Goal: Task Accomplishment & Management: Use online tool/utility

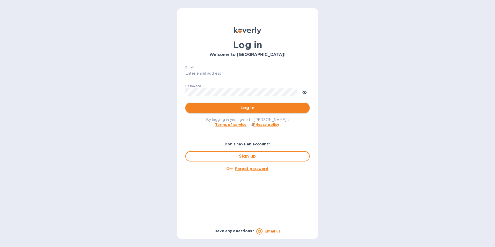
type input "[EMAIL_ADDRESS][DOMAIN_NAME]"
click at [242, 113] on button "Log in" at bounding box center [247, 108] width 124 height 10
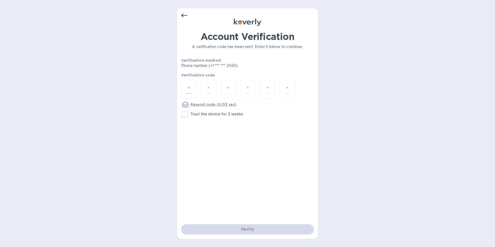
click at [196, 92] on div at bounding box center [189, 89] width 16 height 18
type input "9"
type input "1"
type input "9"
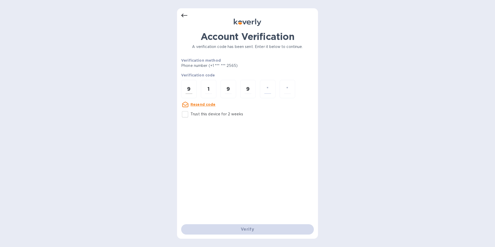
type input "0"
type input "1"
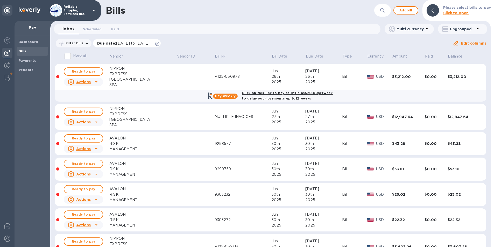
click at [159, 43] on icon at bounding box center [157, 44] width 4 height 4
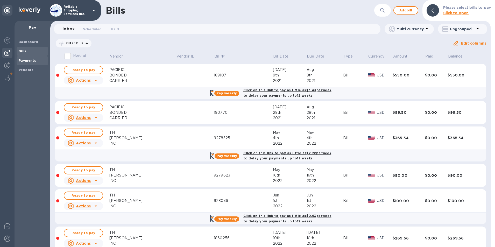
click at [22, 62] on b "Payments" at bounding box center [27, 61] width 17 height 4
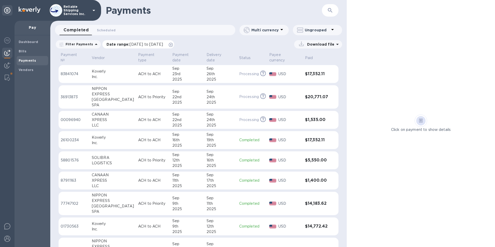
click at [173, 46] on icon at bounding box center [171, 45] width 4 height 4
click at [26, 51] on b "Bills" at bounding box center [23, 51] width 8 height 4
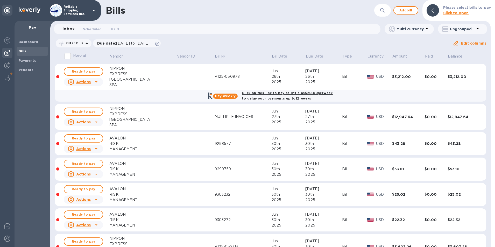
click at [446, 8] on b "Please select bills to pay" at bounding box center [467, 7] width 48 height 4
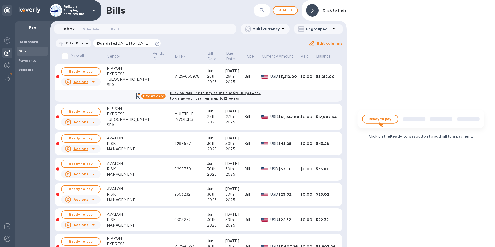
click at [159, 44] on icon at bounding box center [157, 44] width 4 height 4
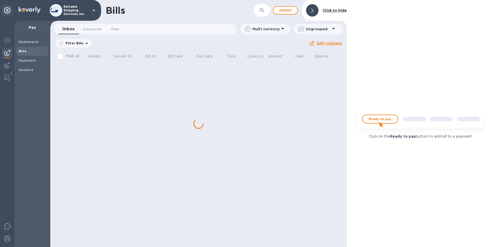
click at [260, 11] on icon "button" at bounding box center [262, 10] width 6 height 6
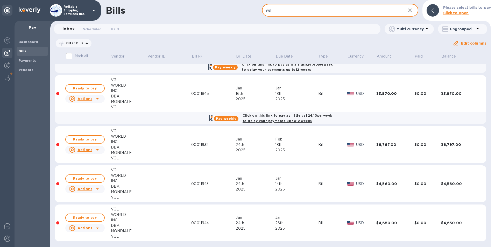
scroll to position [601, 0]
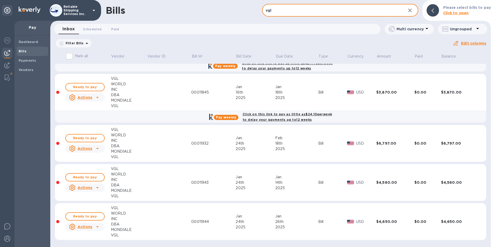
type input "vgl"
